Goal: Transaction & Acquisition: Purchase product/service

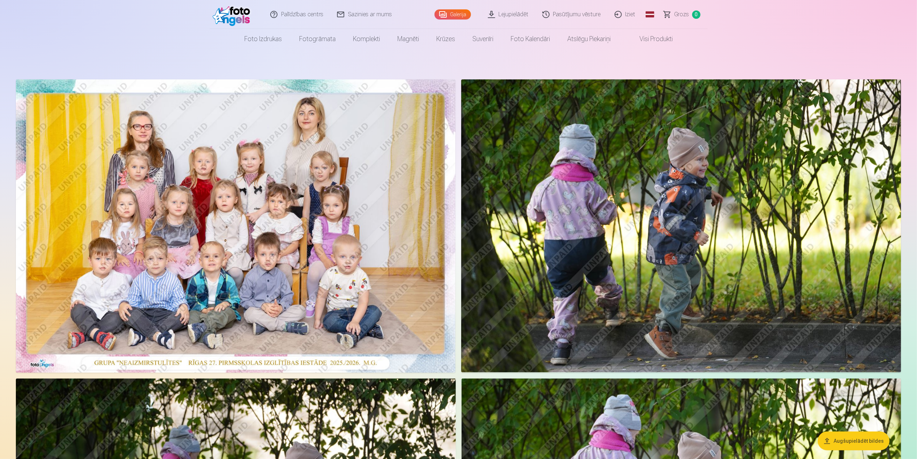
click at [400, 198] on img at bounding box center [236, 226] width 440 height 294
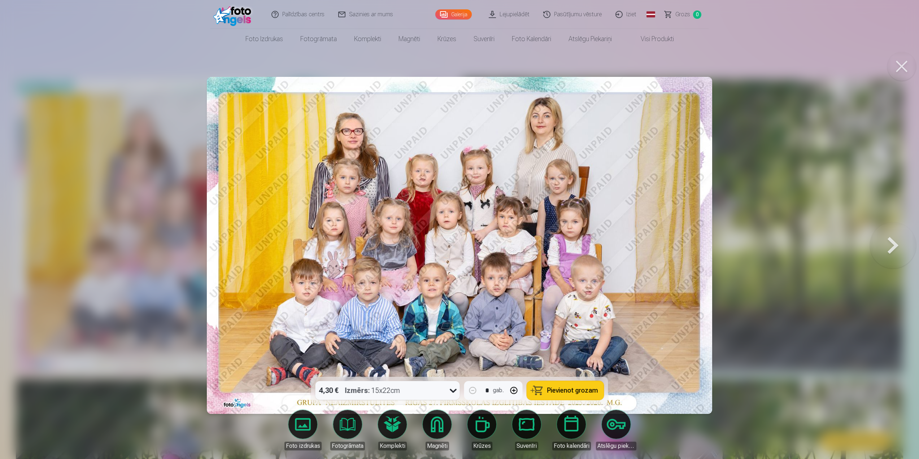
click at [570, 391] on span "Pievienot grozam" at bounding box center [572, 390] width 51 height 6
click at [909, 62] on button at bounding box center [901, 66] width 29 height 29
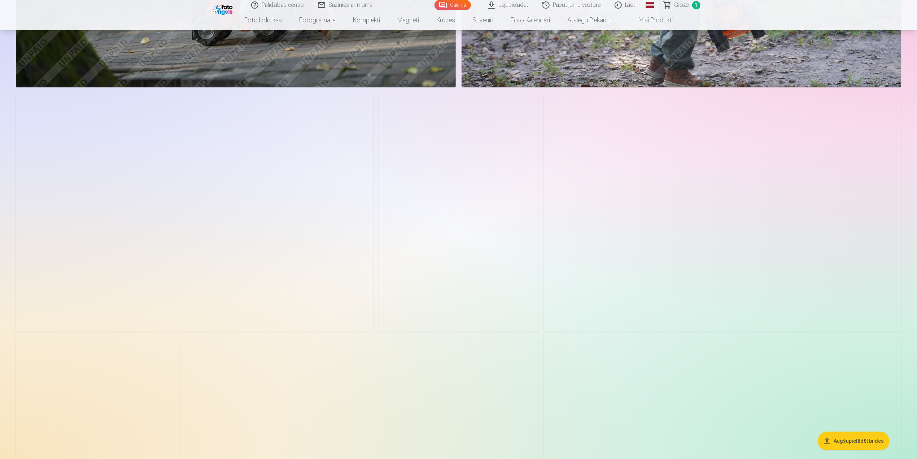
scroll to position [2058, 0]
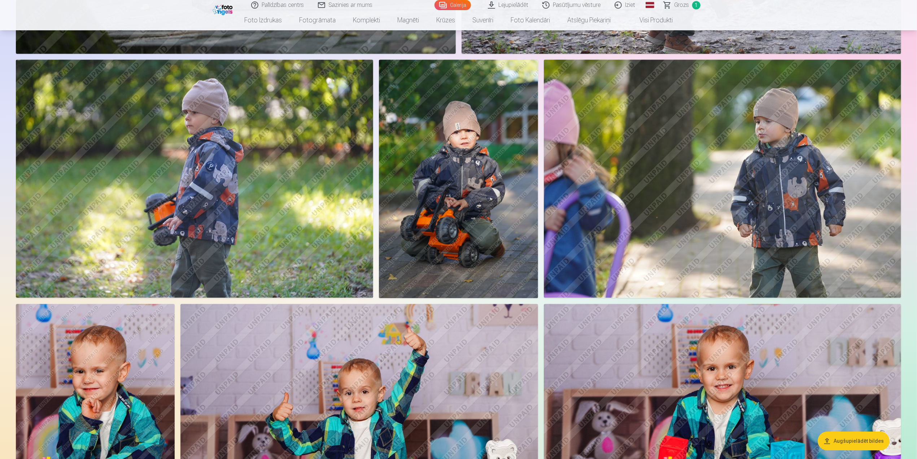
click at [462, 192] on img at bounding box center [458, 179] width 159 height 238
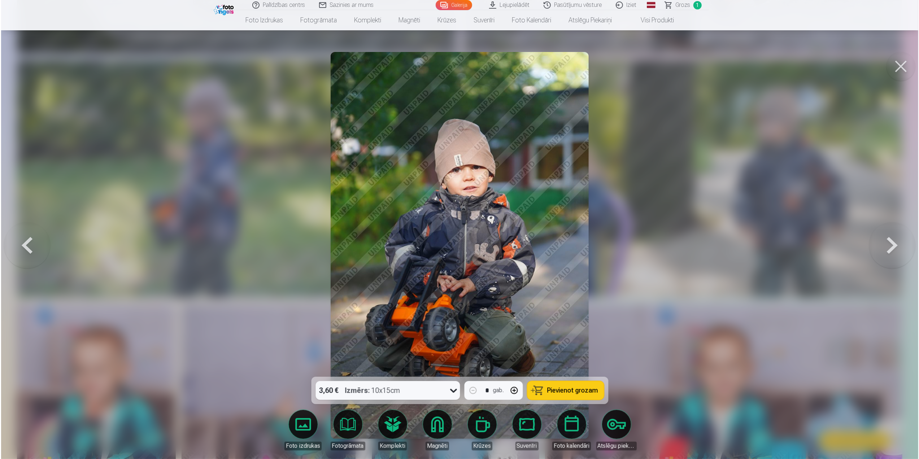
scroll to position [2061, 0]
click at [898, 71] on button at bounding box center [901, 66] width 29 height 29
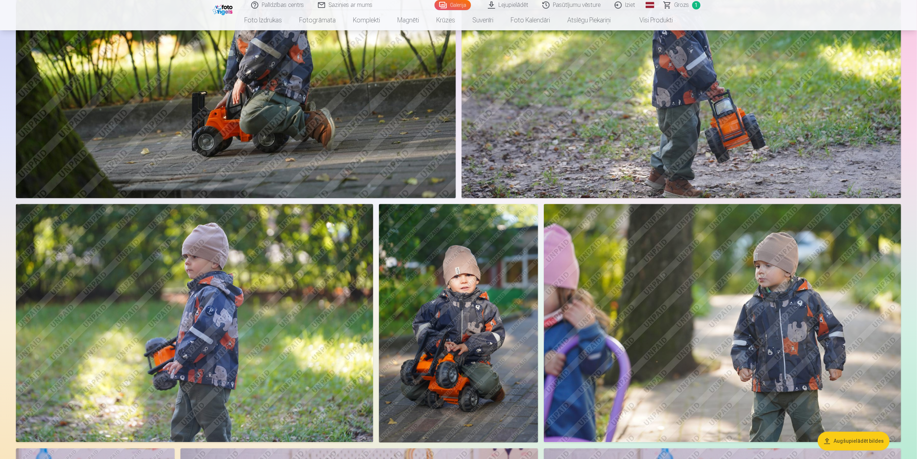
scroll to position [1769, 0]
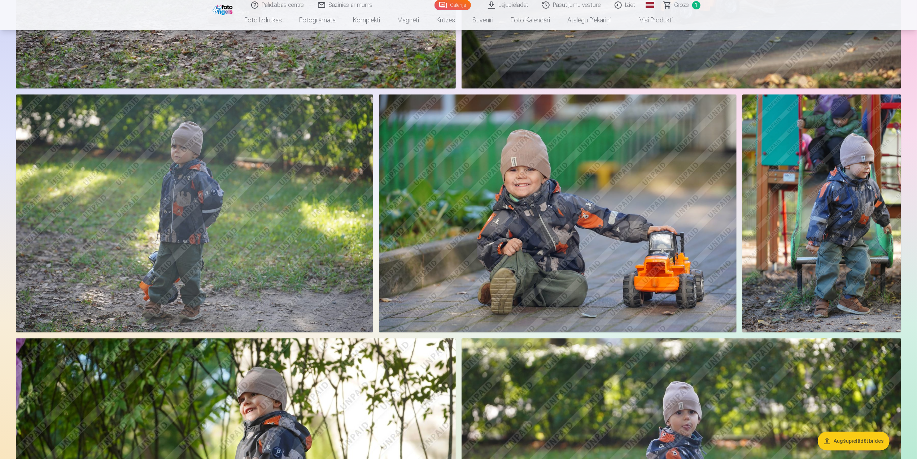
click at [509, 213] on img at bounding box center [557, 213] width 357 height 238
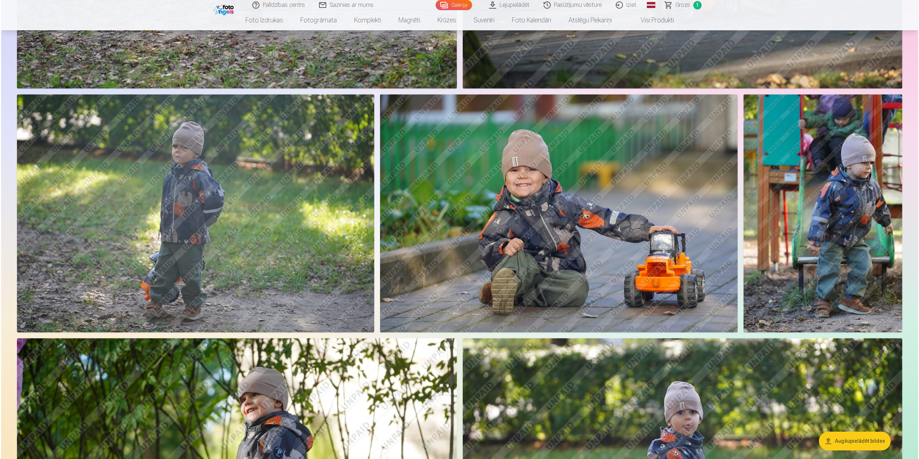
scroll to position [1482, 0]
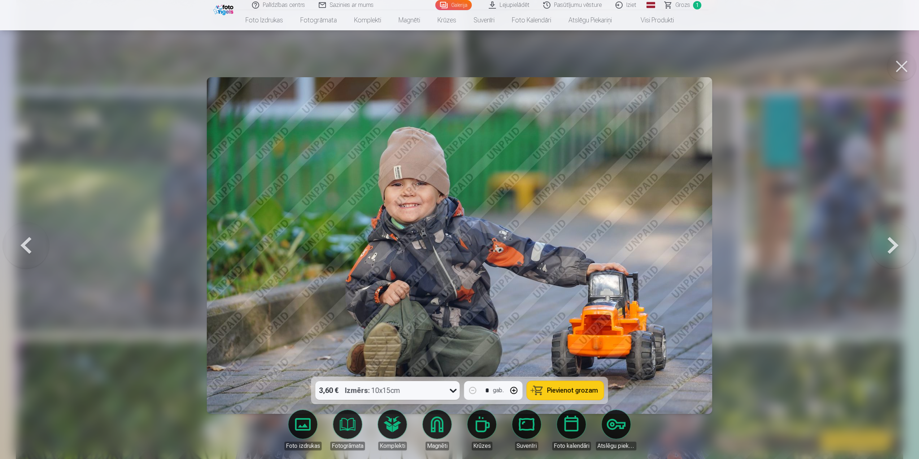
click at [904, 71] on button at bounding box center [901, 66] width 29 height 29
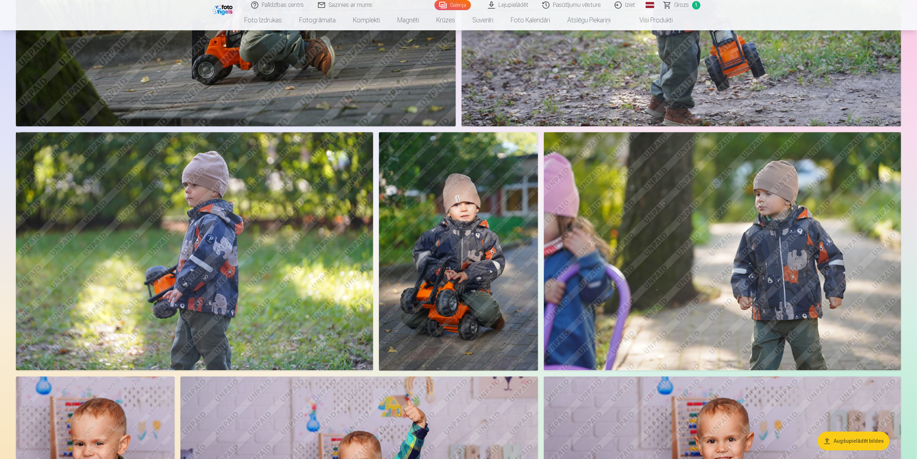
scroll to position [2022, 0]
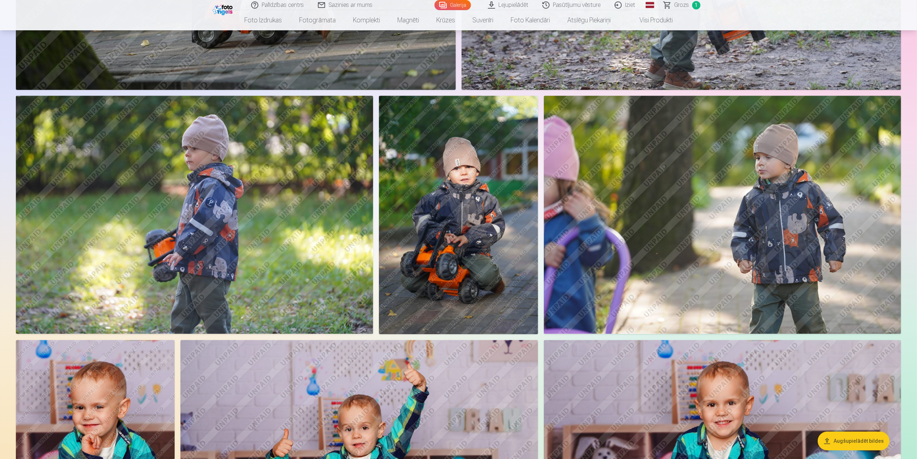
click at [471, 203] on img at bounding box center [458, 215] width 159 height 238
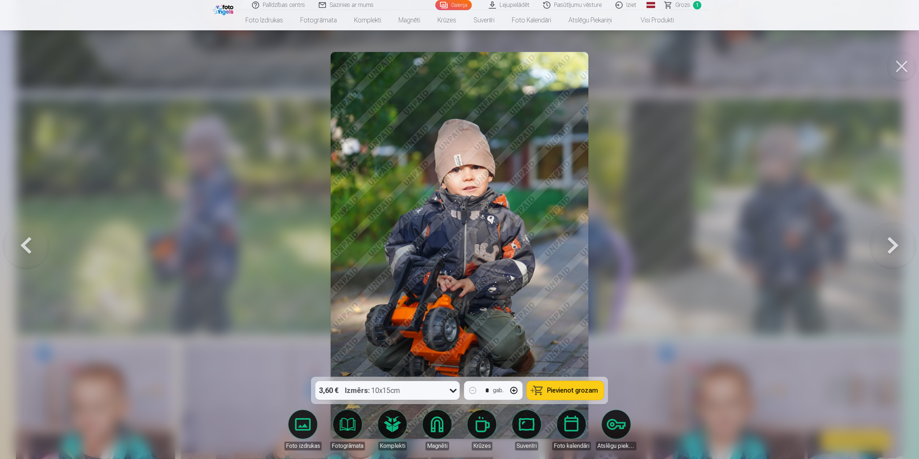
click at [578, 391] on span "Pievienot grozam" at bounding box center [572, 390] width 51 height 6
click at [900, 67] on button at bounding box center [901, 66] width 29 height 29
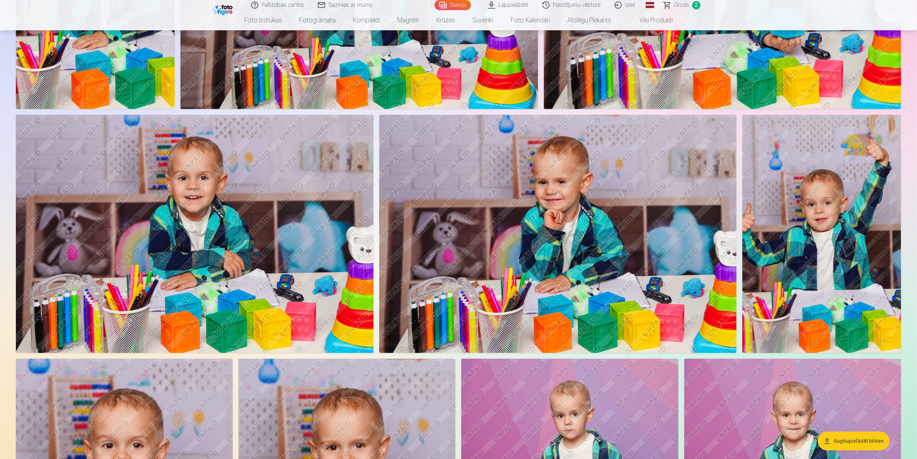
click at [564, 174] on img at bounding box center [557, 234] width 357 height 238
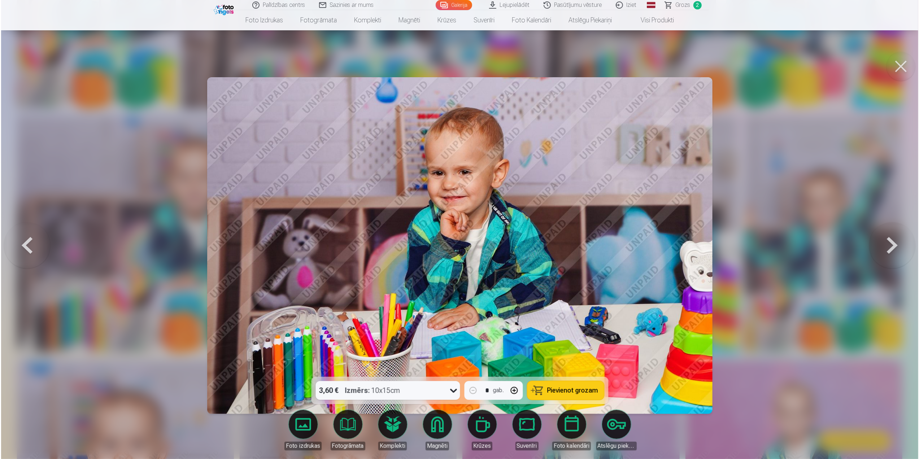
scroll to position [2496, 0]
click at [560, 393] on span "Pievienot grozam" at bounding box center [572, 390] width 51 height 6
click at [906, 73] on button at bounding box center [901, 66] width 29 height 29
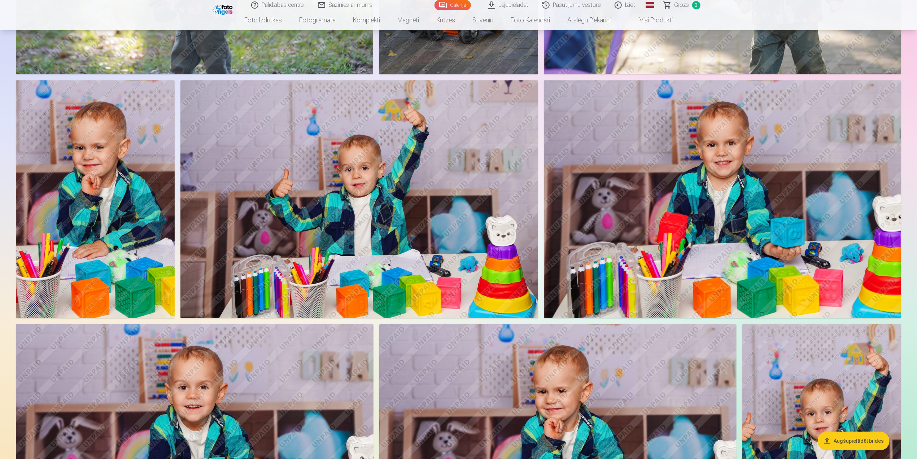
scroll to position [2275, 0]
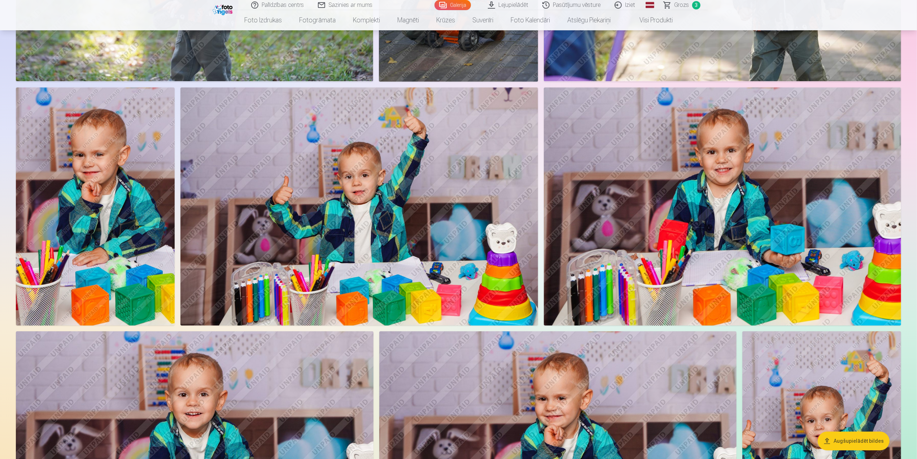
click at [300, 197] on img at bounding box center [360, 206] width 358 height 238
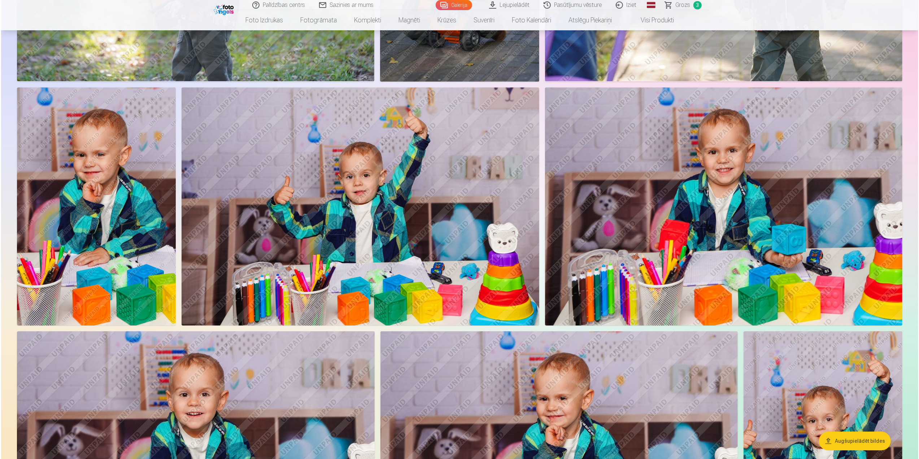
scroll to position [2278, 0]
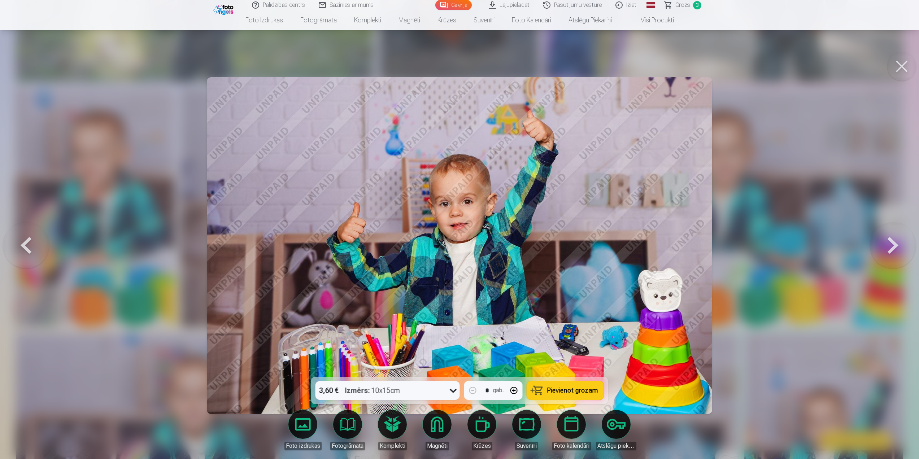
click at [896, 68] on button at bounding box center [901, 66] width 29 height 29
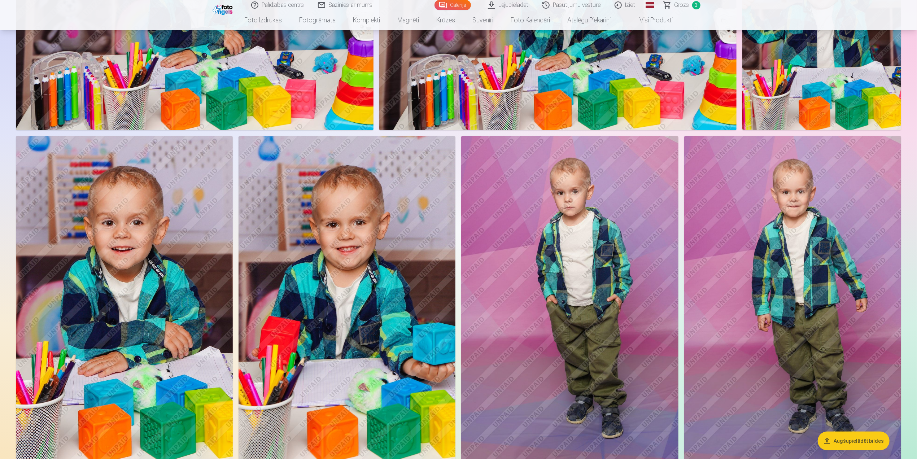
scroll to position [2744, 0]
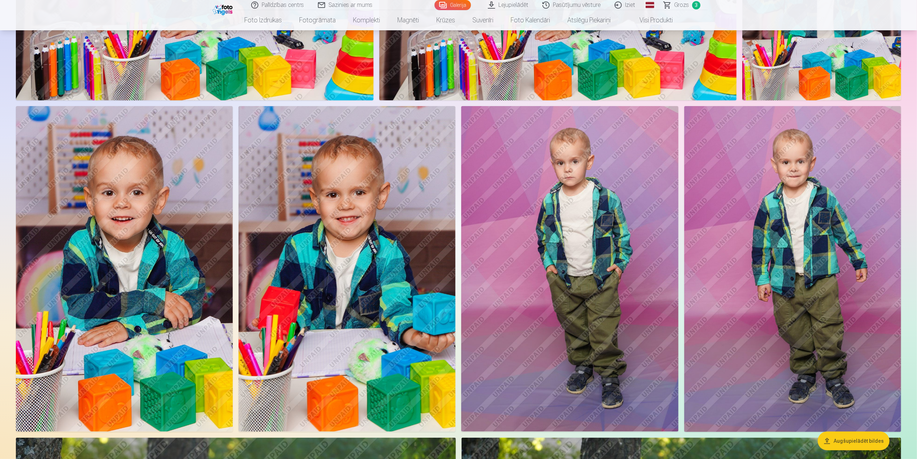
click at [614, 242] on img at bounding box center [569, 269] width 217 height 326
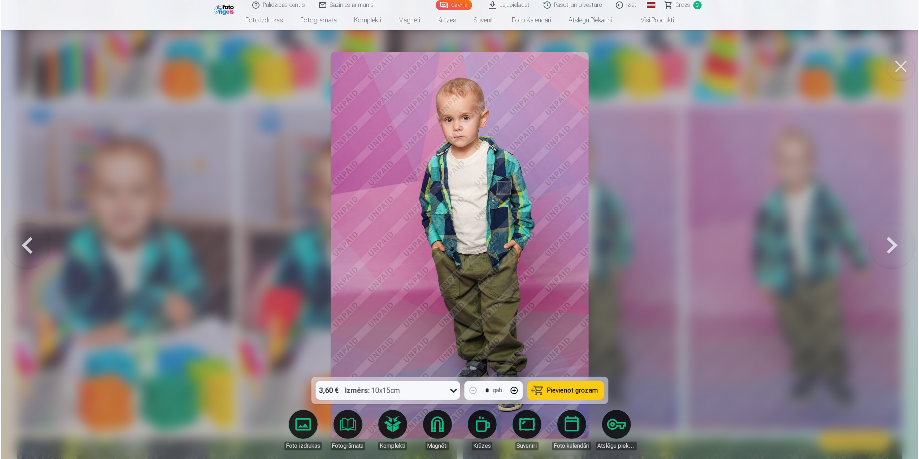
scroll to position [2749, 0]
click at [599, 388] on button "Pievienot grozam" at bounding box center [565, 390] width 77 height 19
click at [907, 68] on button at bounding box center [901, 66] width 29 height 29
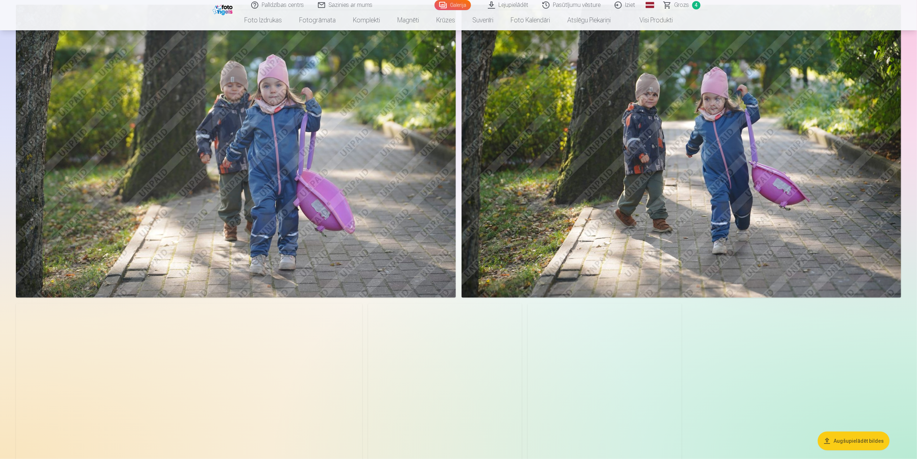
scroll to position [3358, 0]
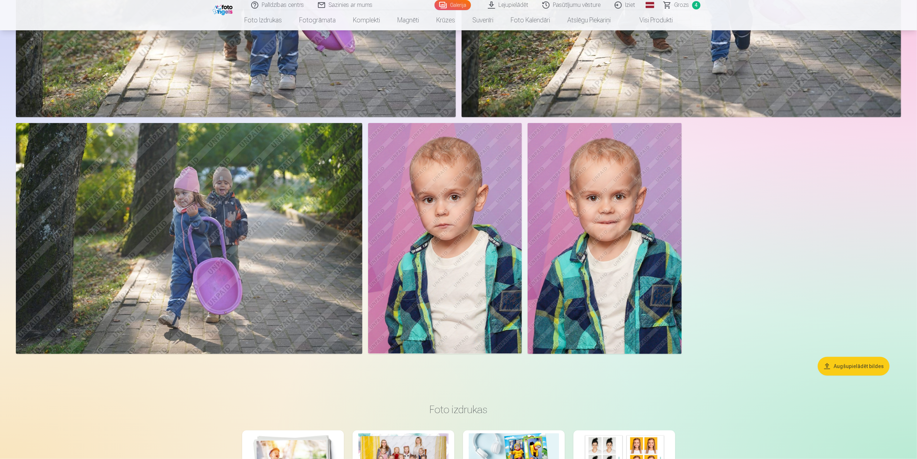
click at [493, 244] on img at bounding box center [445, 238] width 154 height 231
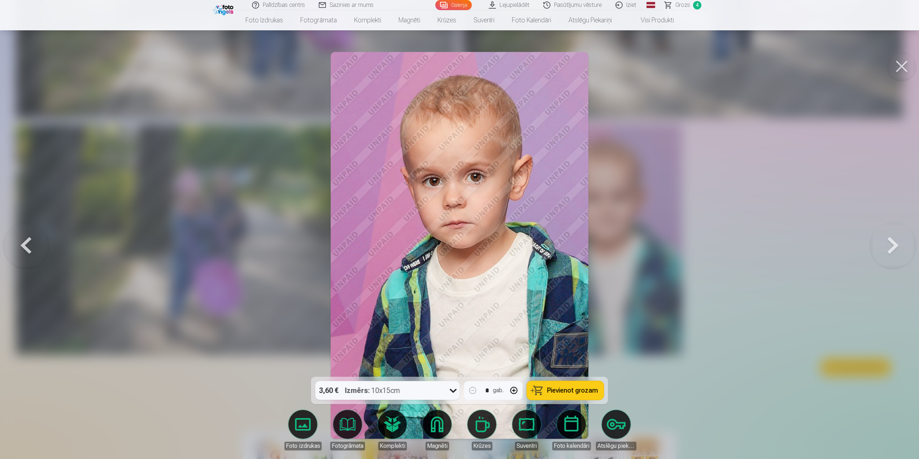
click at [896, 68] on button at bounding box center [901, 66] width 29 height 29
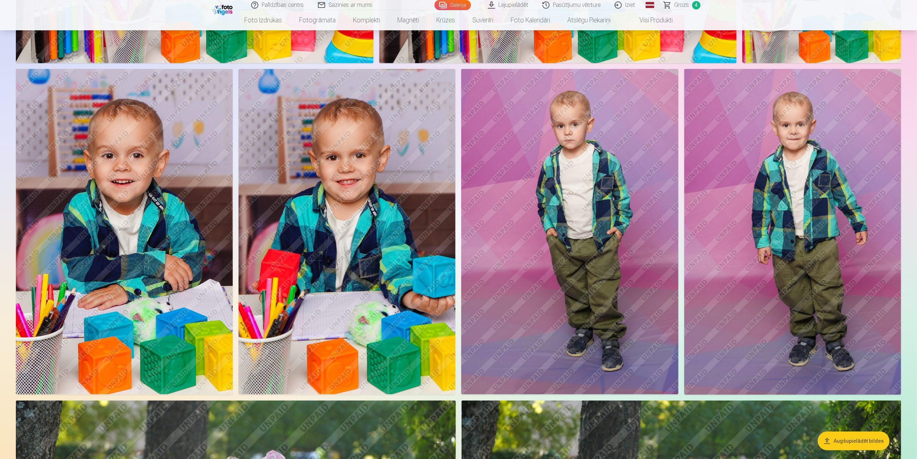
scroll to position [2780, 0]
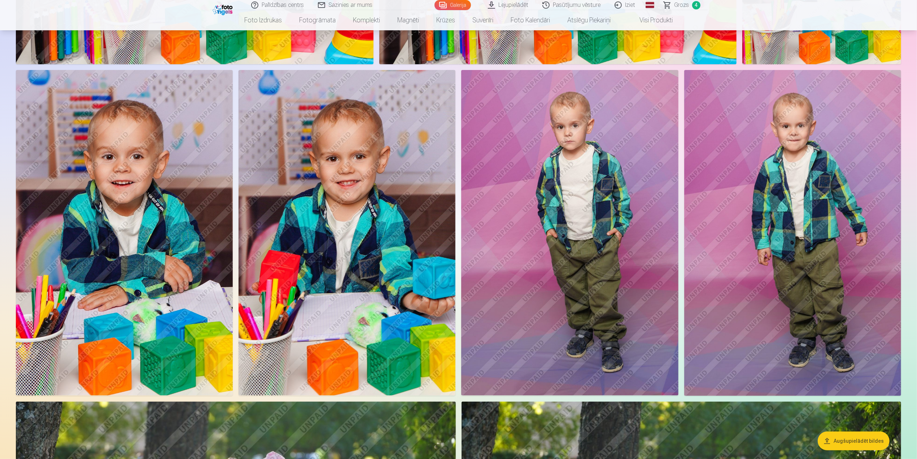
click at [631, 190] on img at bounding box center [569, 233] width 217 height 326
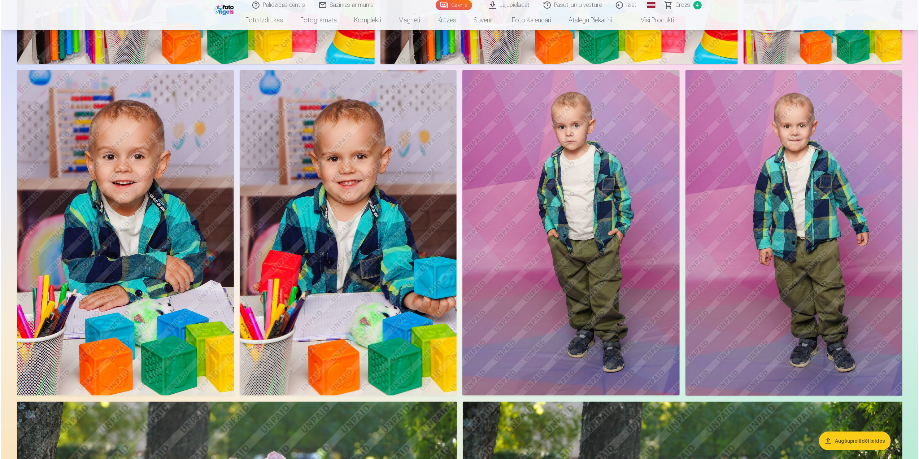
scroll to position [2785, 0]
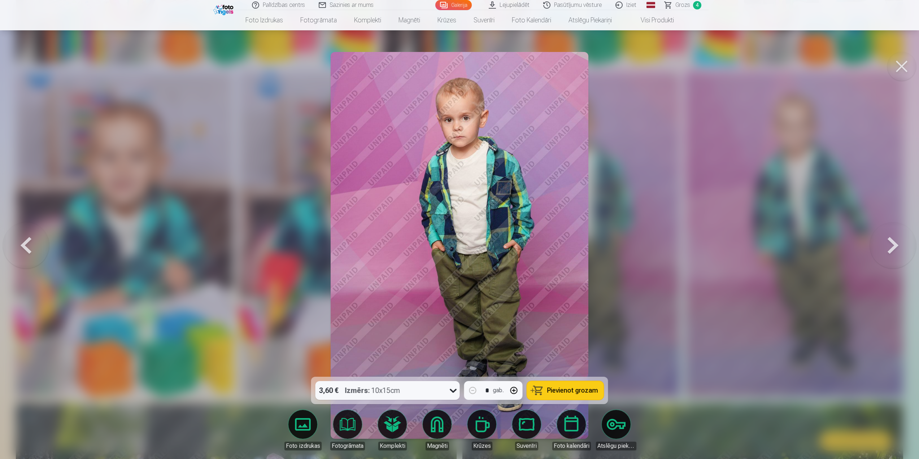
click at [908, 71] on button at bounding box center [901, 66] width 29 height 29
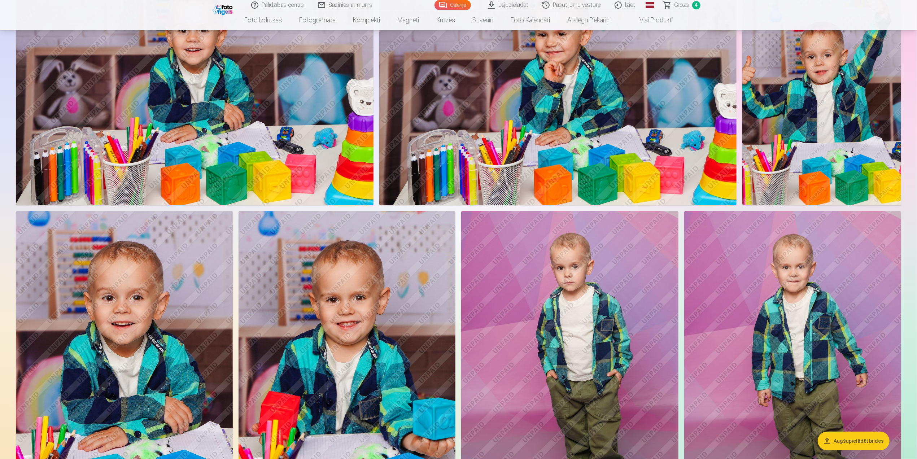
scroll to position [2672, 0]
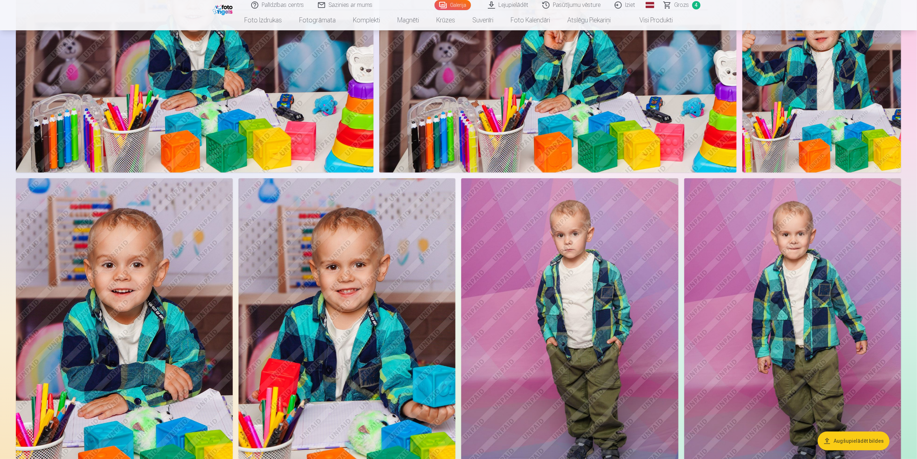
click at [79, 292] on img at bounding box center [124, 341] width 217 height 326
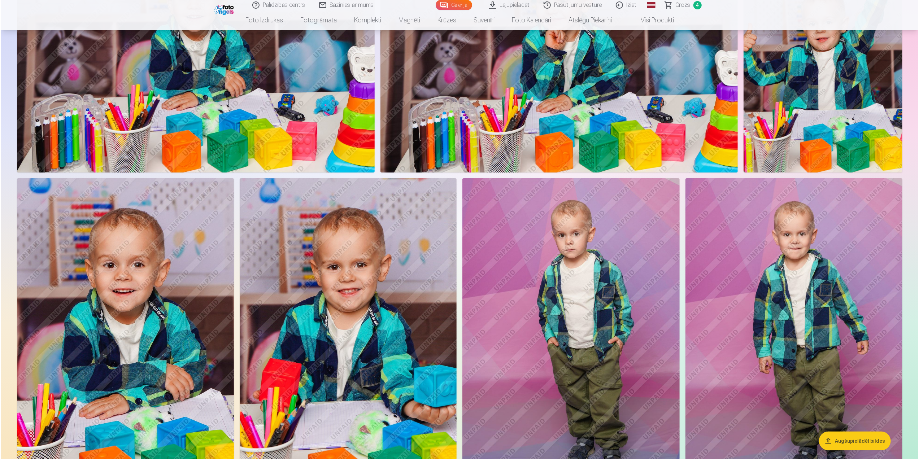
scroll to position [2676, 0]
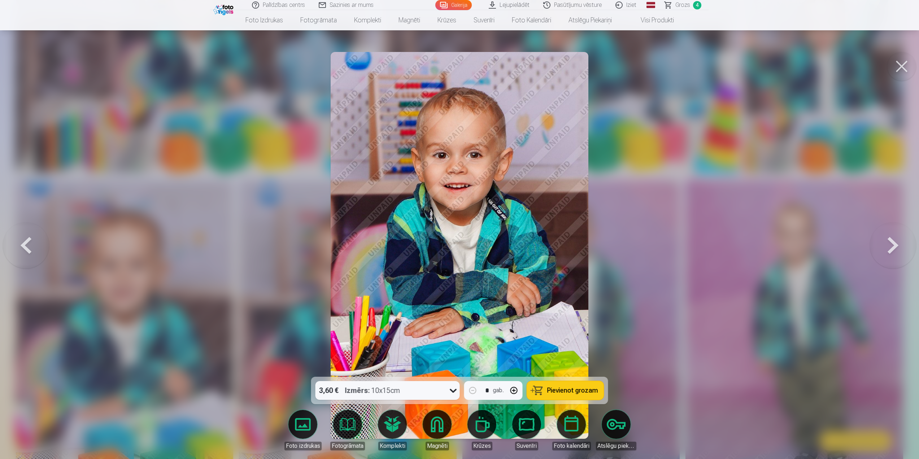
click at [566, 396] on button "Pievienot grozam" at bounding box center [565, 390] width 77 height 19
click at [904, 74] on button at bounding box center [901, 66] width 29 height 29
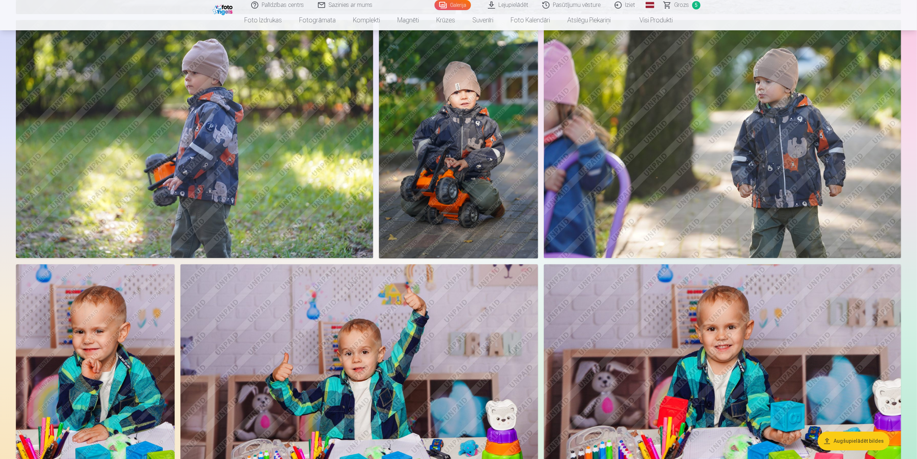
scroll to position [2022, 0]
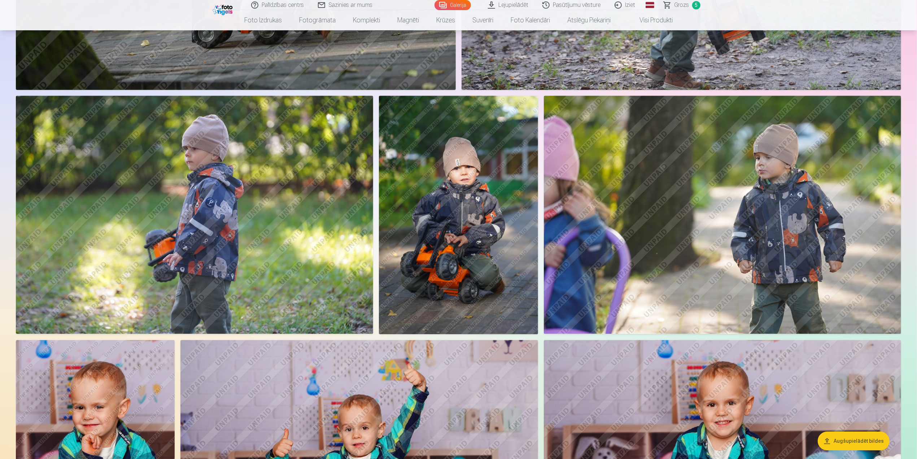
click at [691, 4] on link "Grozs 5" at bounding box center [682, 5] width 51 height 10
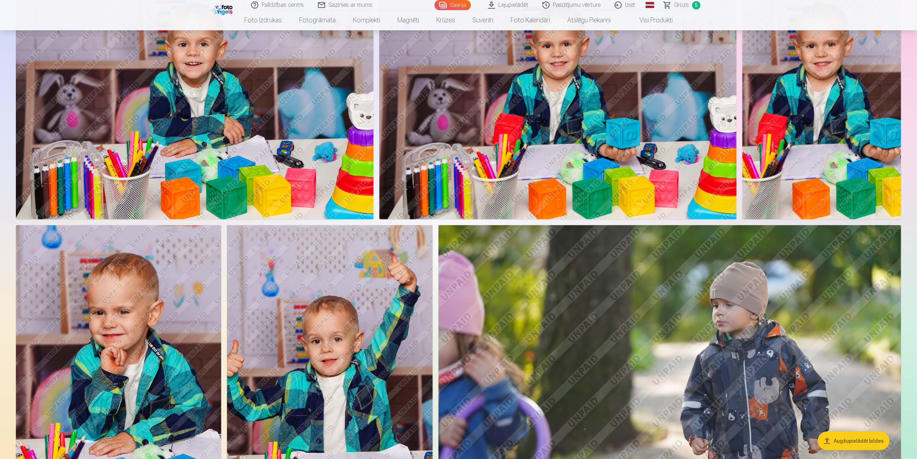
scroll to position [794, 0]
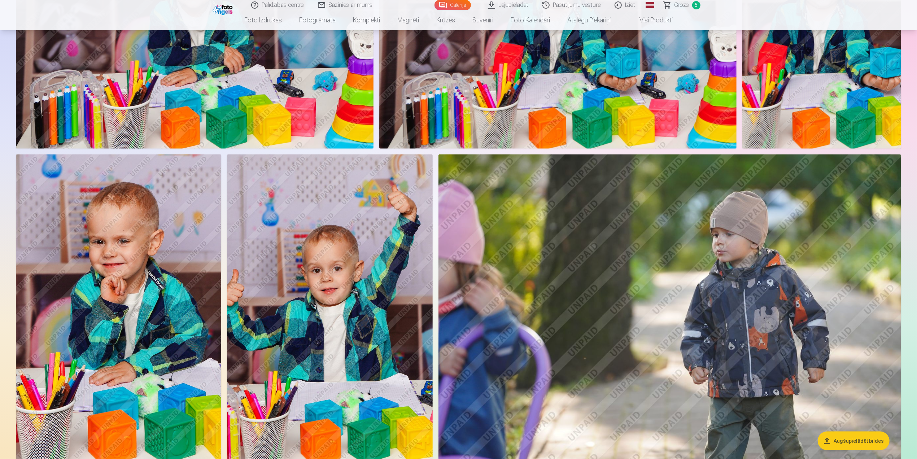
click at [168, 216] on img at bounding box center [118, 309] width 205 height 308
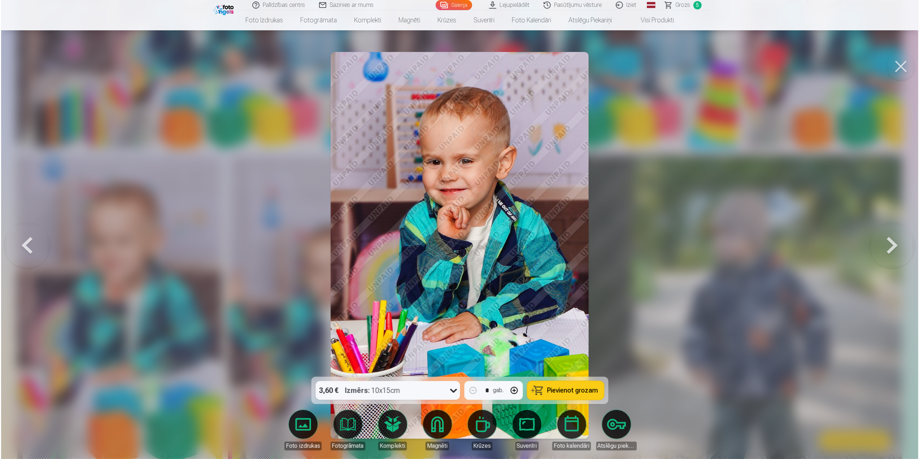
scroll to position [723, 0]
click at [449, 395] on icon at bounding box center [454, 391] width 12 height 12
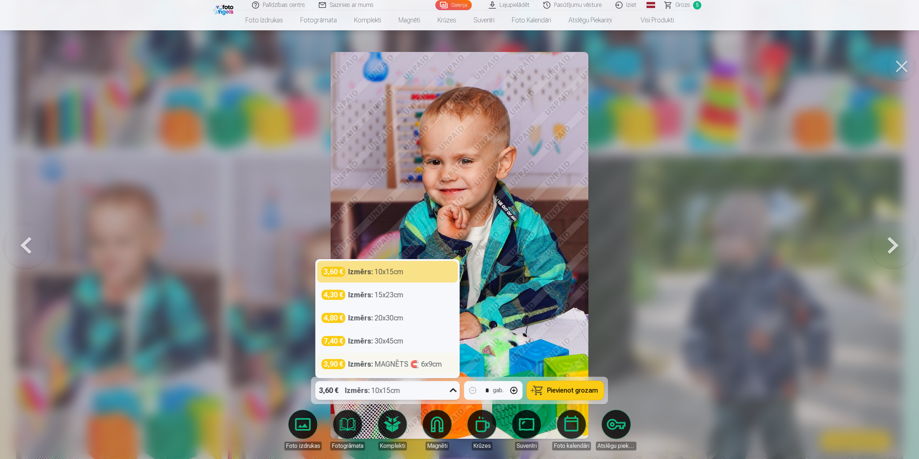
click at [421, 366] on div "Izmērs : MAGNĒTS 🧲 6x9cm" at bounding box center [395, 364] width 94 height 10
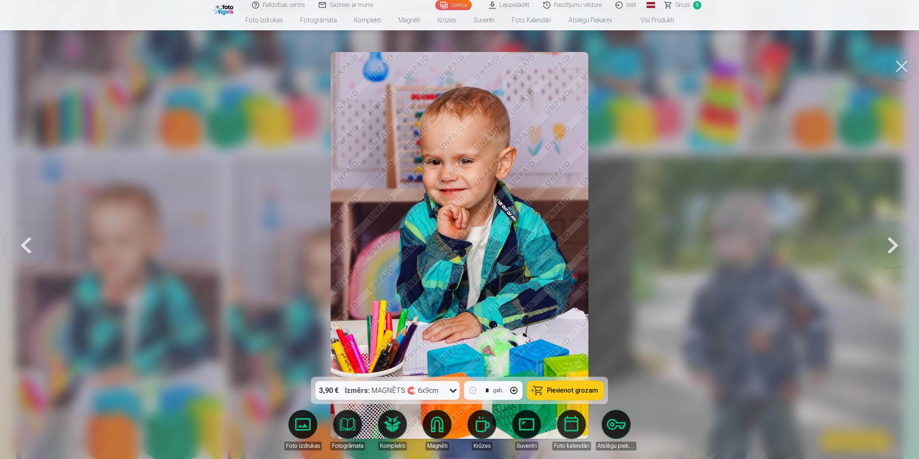
click at [547, 392] on button "Pievienot grozam" at bounding box center [565, 390] width 77 height 19
click at [682, 5] on span "Grozs" at bounding box center [683, 5] width 15 height 9
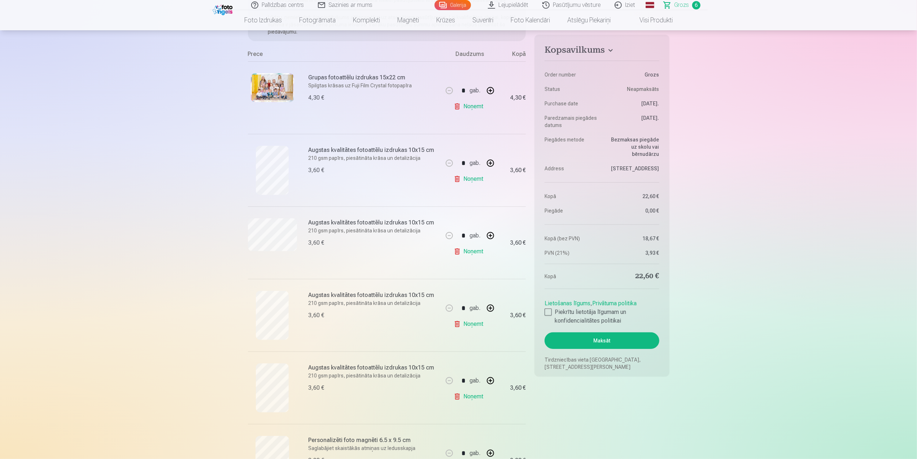
scroll to position [144, 0]
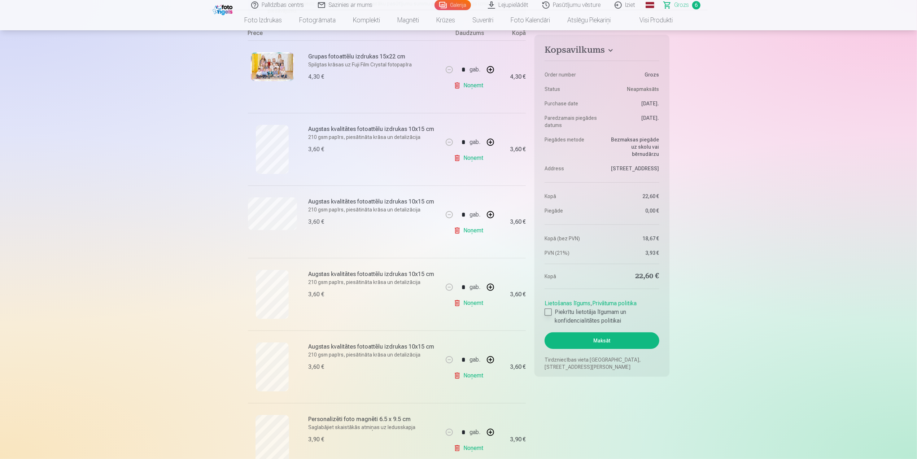
click at [548, 309] on div at bounding box center [548, 312] width 7 height 7
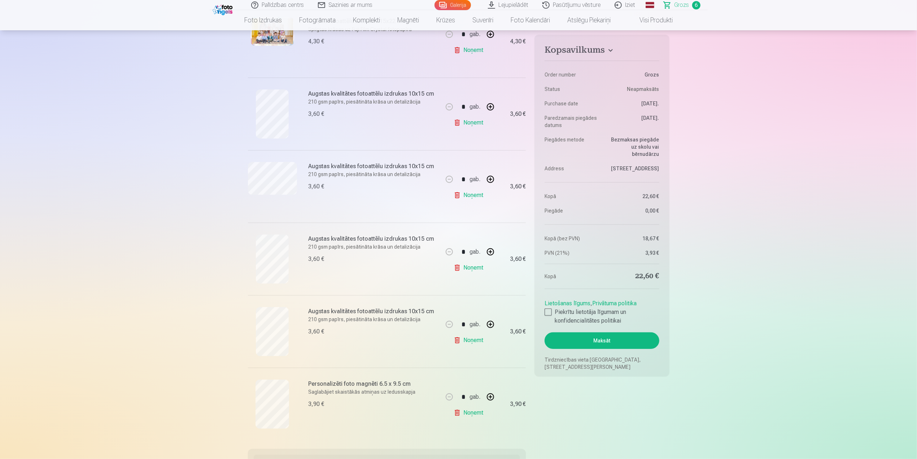
scroll to position [181, 0]
click at [619, 344] on button "Maksāt" at bounding box center [602, 341] width 114 height 17
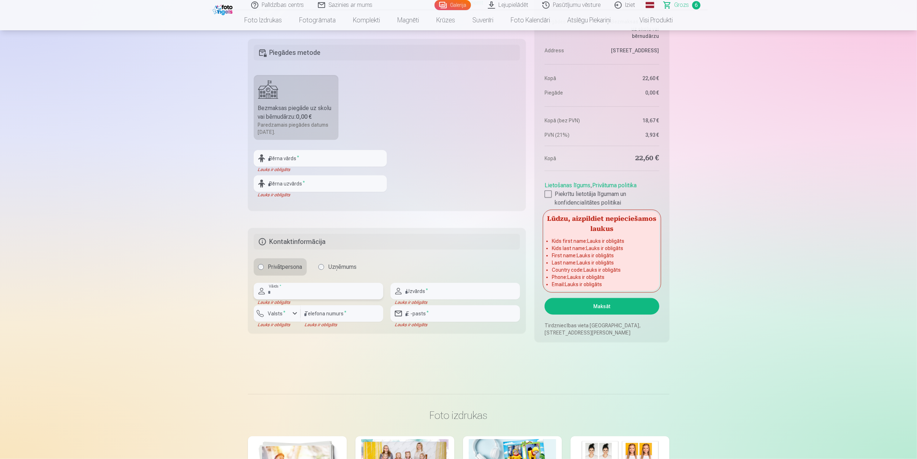
scroll to position [507, 0]
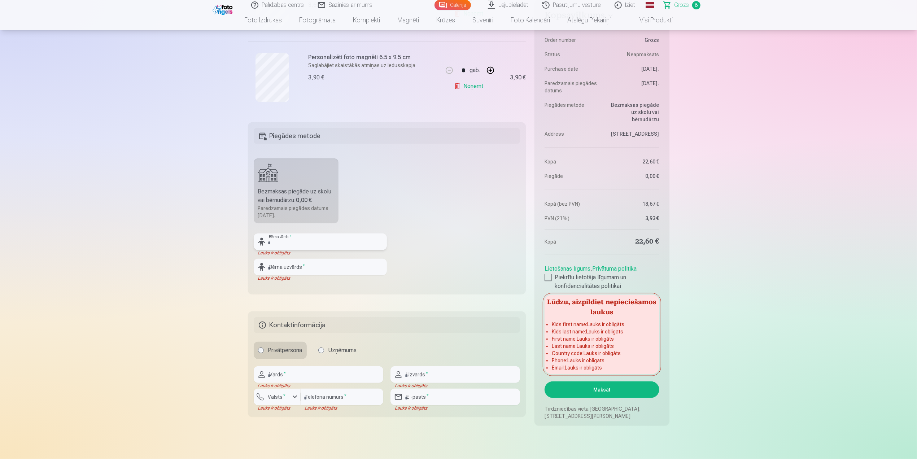
click at [309, 241] on input "text" at bounding box center [320, 242] width 133 height 17
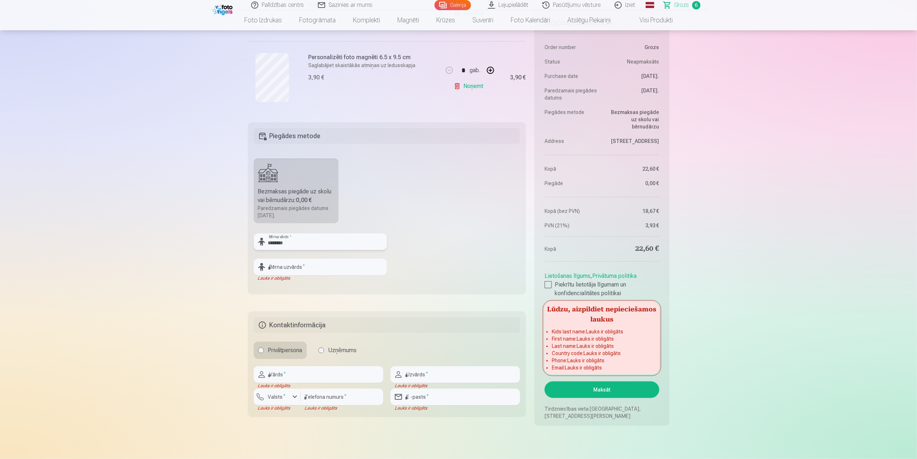
type input "********"
click at [303, 266] on input "text" at bounding box center [320, 267] width 133 height 17
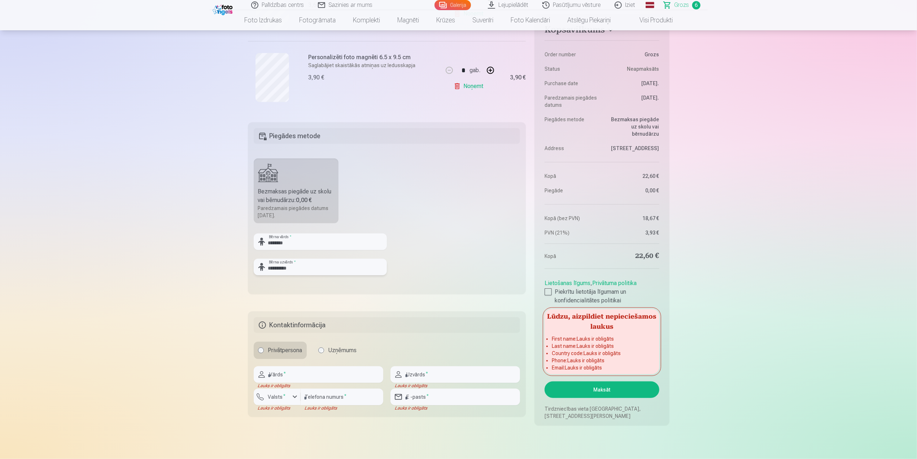
type input "**********"
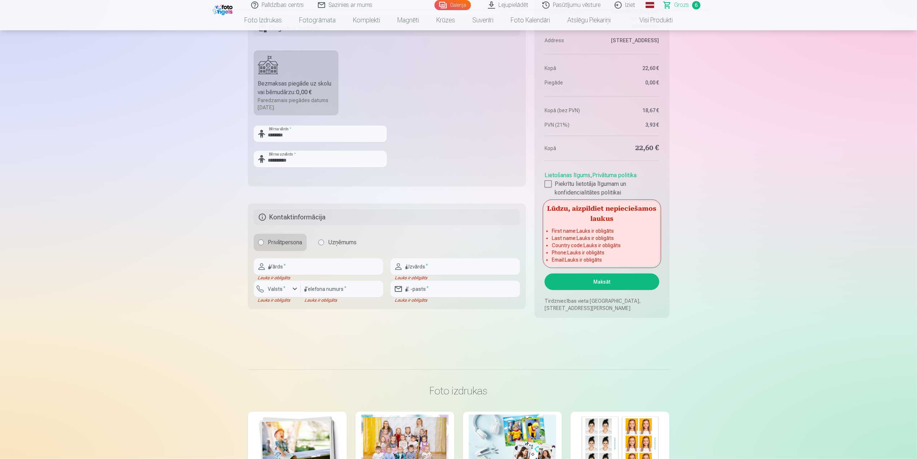
scroll to position [615, 0]
click at [292, 270] on input "text" at bounding box center [319, 266] width 130 height 17
click at [282, 268] on input "text" at bounding box center [319, 266] width 130 height 17
type input "*****"
type input "*********"
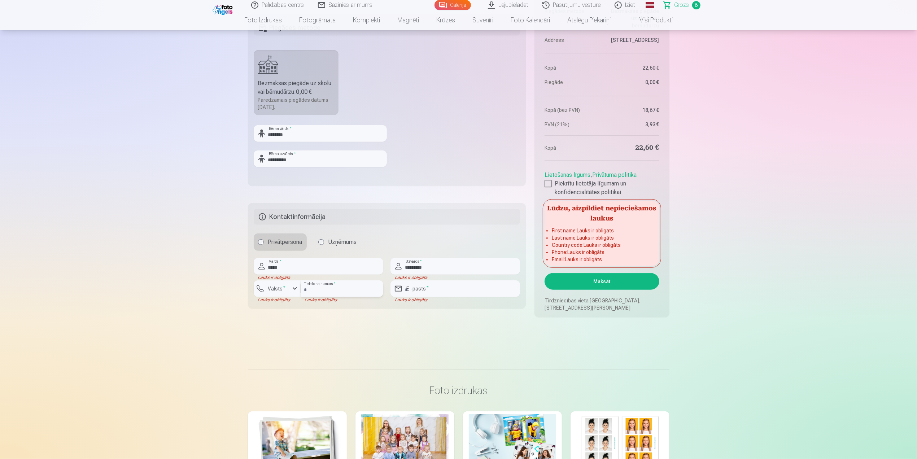
type input "********"
type input "**********"
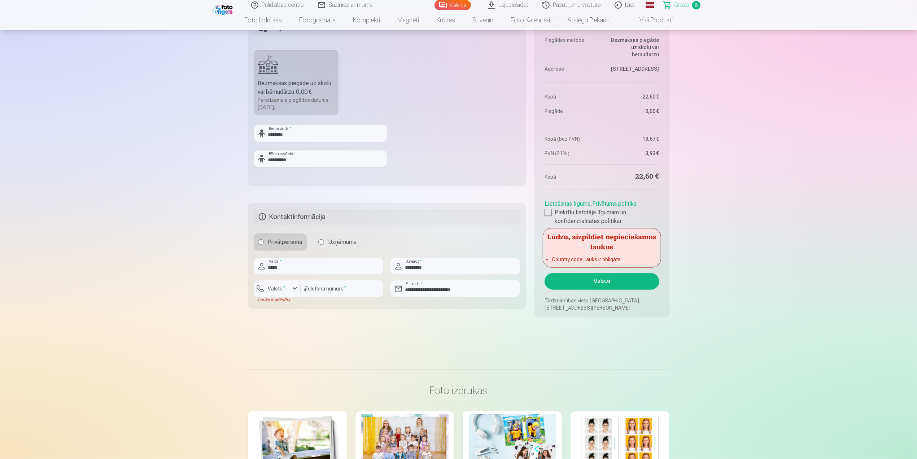
click at [288, 286] on div "button" at bounding box center [279, 289] width 22 height 7
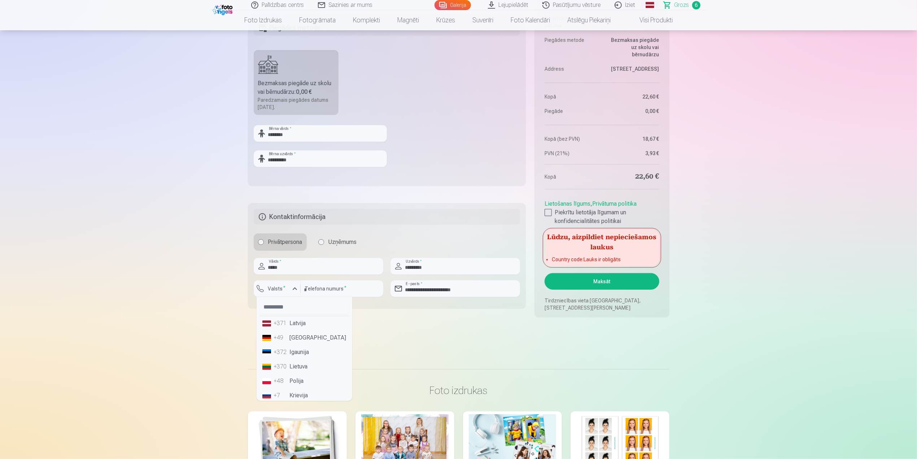
click at [283, 323] on div "+371" at bounding box center [281, 323] width 14 height 9
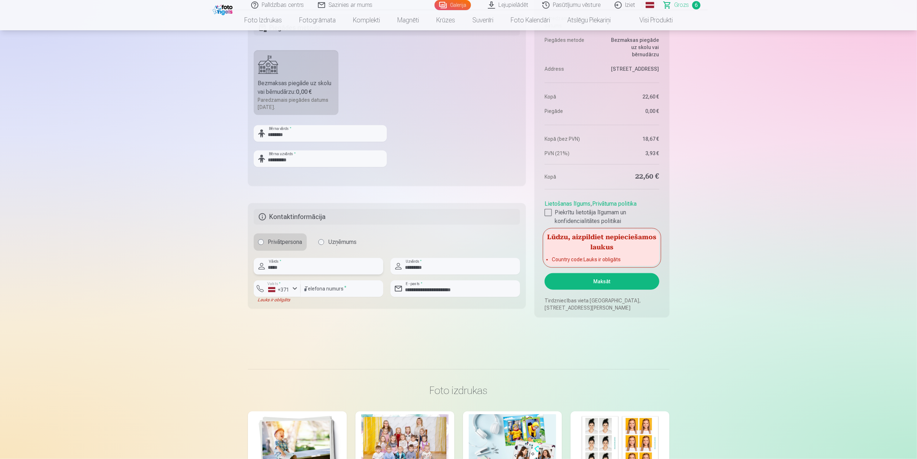
click at [274, 266] on input "*****" at bounding box center [319, 266] width 130 height 17
type input "*****"
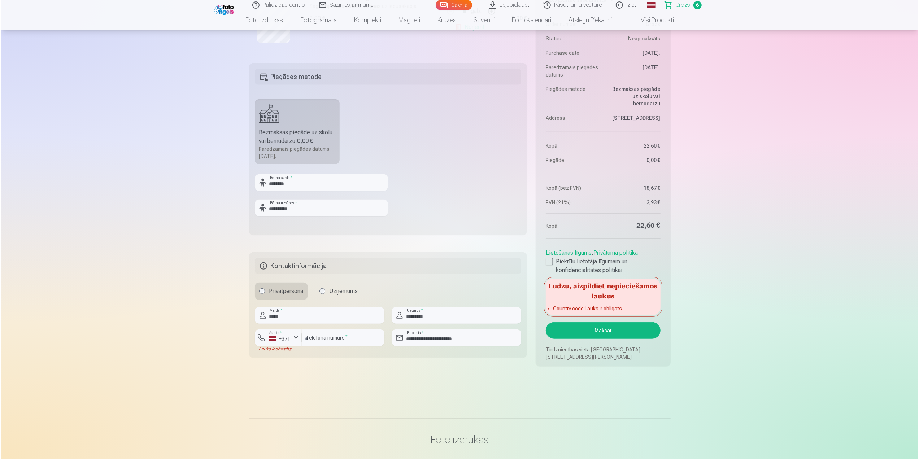
scroll to position [579, 0]
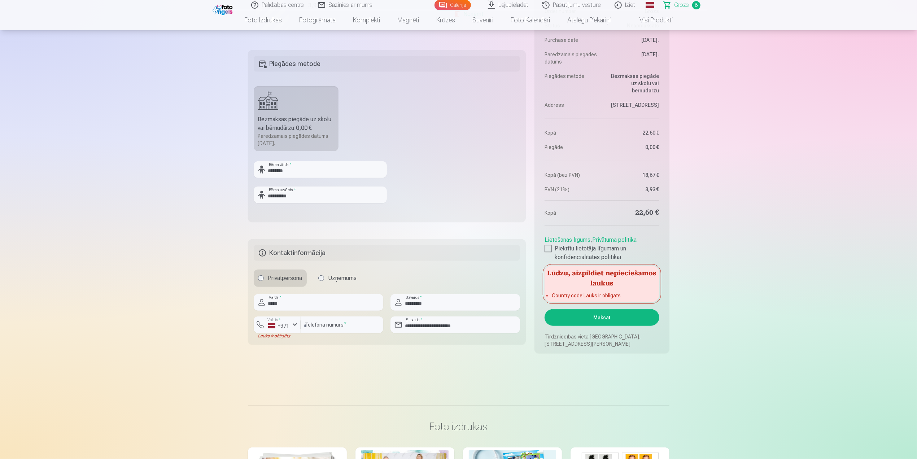
click at [289, 327] on div "+371" at bounding box center [279, 325] width 22 height 7
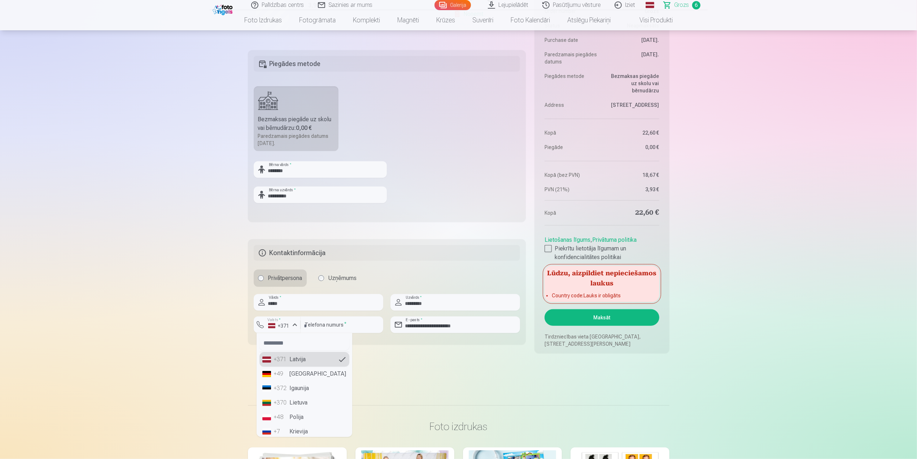
click at [299, 361] on li "+371 Latvija" at bounding box center [305, 359] width 90 height 14
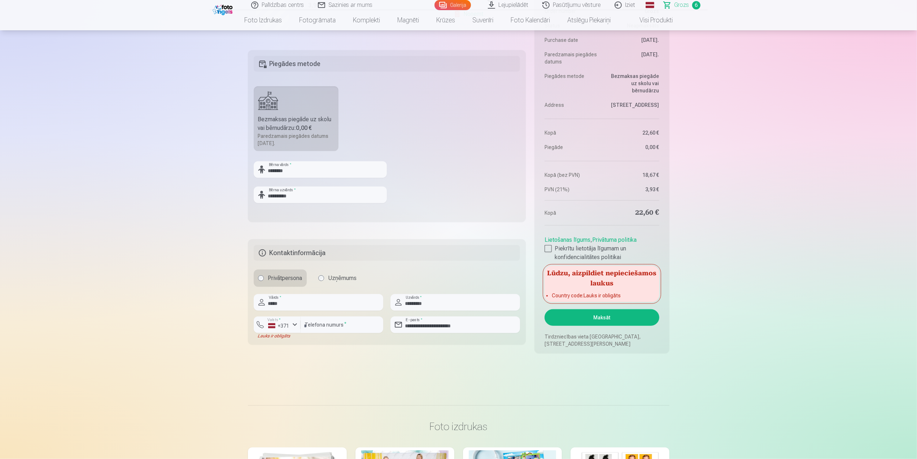
click at [354, 328] on input "********" at bounding box center [342, 325] width 83 height 17
click at [338, 292] on fieldset "**********" at bounding box center [387, 291] width 278 height 105
click at [338, 298] on input "*****" at bounding box center [319, 302] width 130 height 17
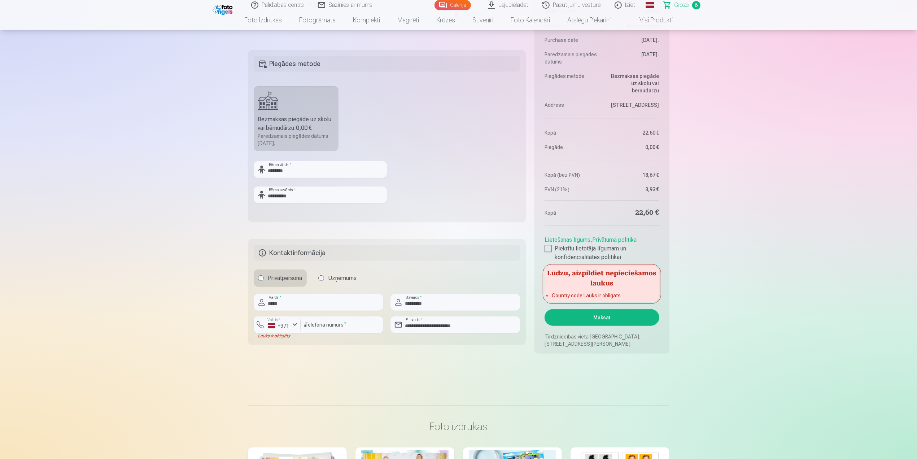
click at [602, 311] on button "Maksāt" at bounding box center [602, 317] width 114 height 17
